Goal: Task Accomplishment & Management: Manage account settings

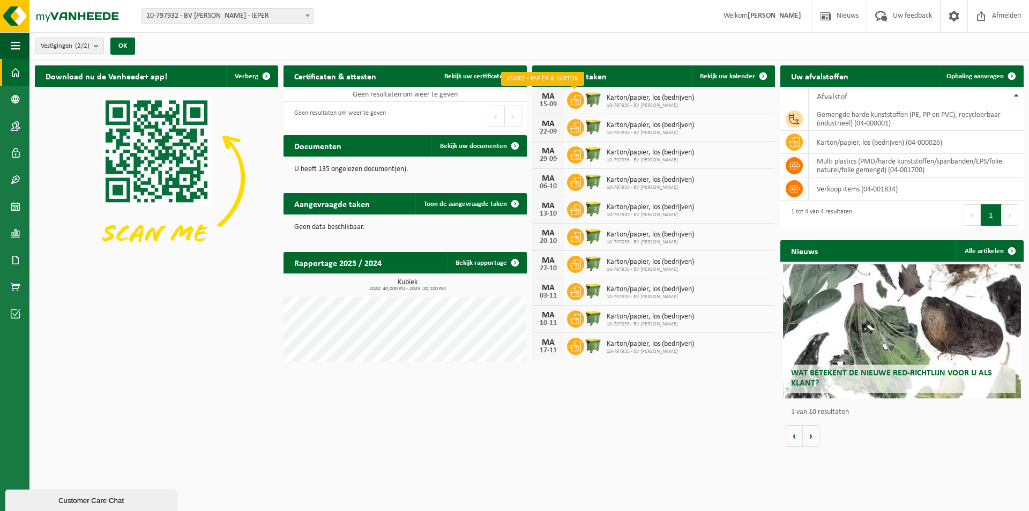
click at [572, 100] on icon at bounding box center [575, 100] width 11 height 11
click at [548, 101] on div "15-09" at bounding box center [548, 105] width 21 height 8
click at [744, 76] on span "Bekijk uw kalender" at bounding box center [727, 76] width 55 height 7
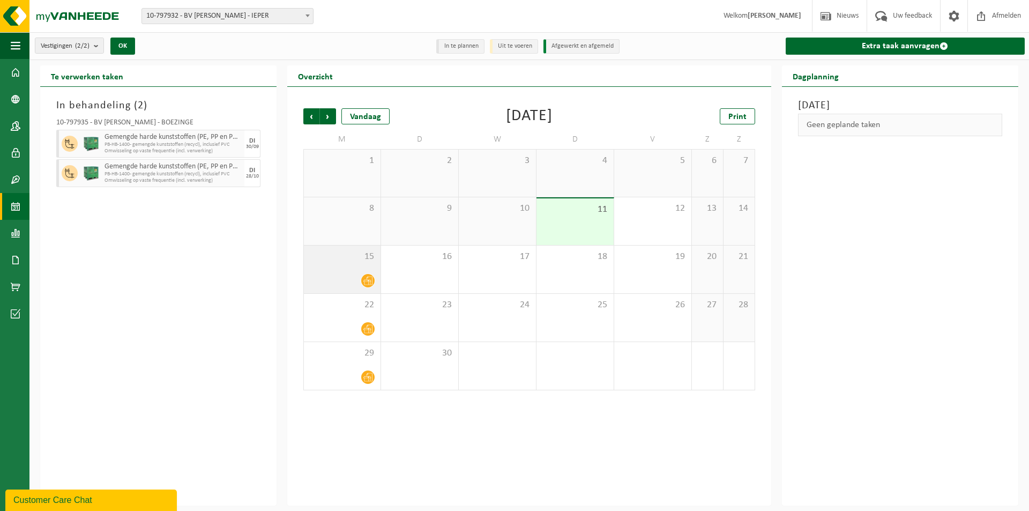
click at [366, 280] on icon at bounding box center [368, 280] width 9 height 9
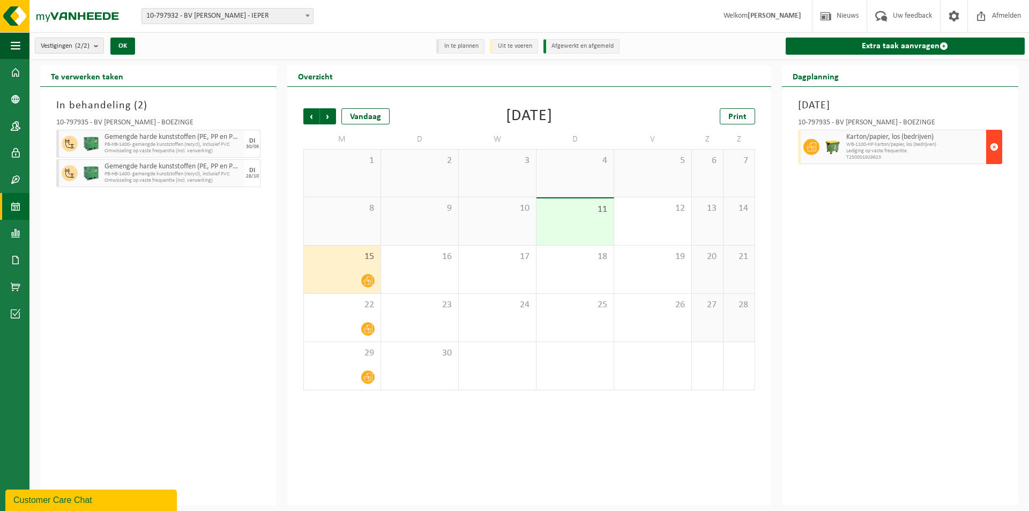
click at [994, 146] on span "button" at bounding box center [994, 146] width 9 height 21
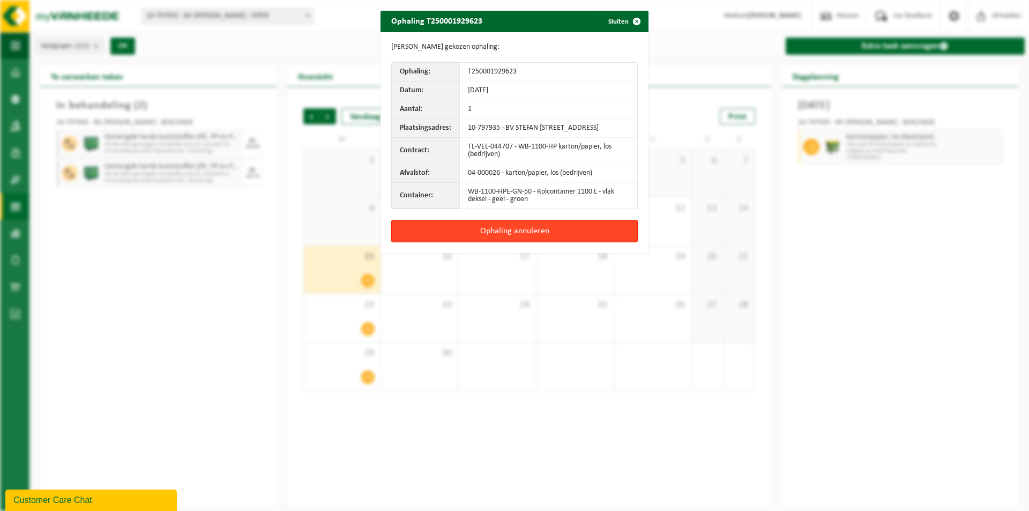
click at [522, 241] on button "Ophaling annuleren" at bounding box center [514, 231] width 247 height 23
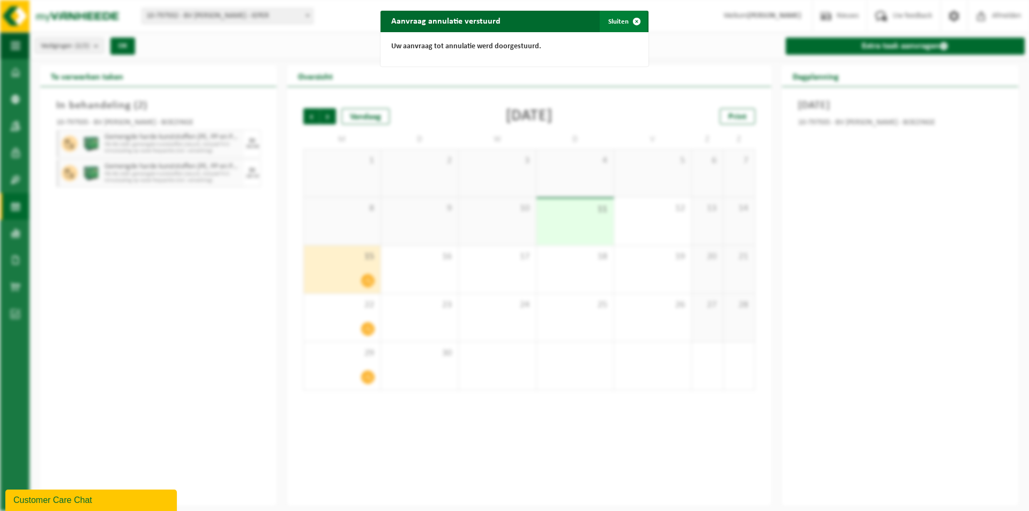
click at [615, 26] on button "Sluiten" at bounding box center [624, 21] width 48 height 21
